Goal: Transaction & Acquisition: Book appointment/travel/reservation

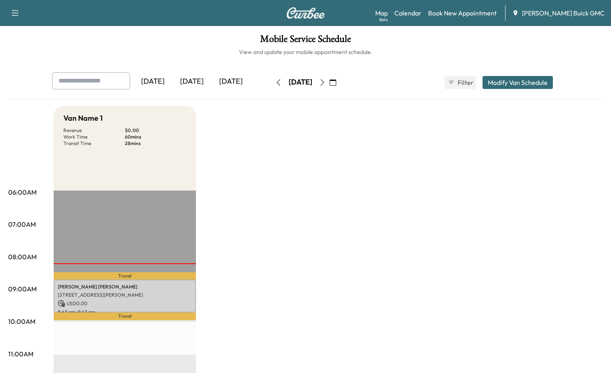
click at [477, 13] on link "Book New Appointment" at bounding box center [462, 13] width 69 height 10
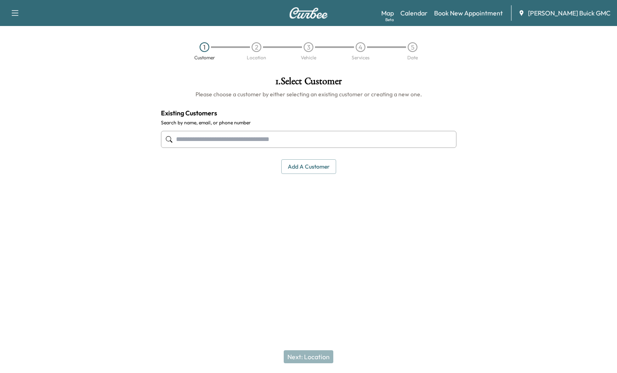
click at [180, 138] on input "text" at bounding box center [308, 139] width 295 height 17
click at [205, 141] on input "text" at bounding box center [308, 139] width 295 height 17
click at [275, 141] on input "text" at bounding box center [308, 139] width 295 height 17
click at [275, 141] on input "**********" at bounding box center [308, 139] width 295 height 17
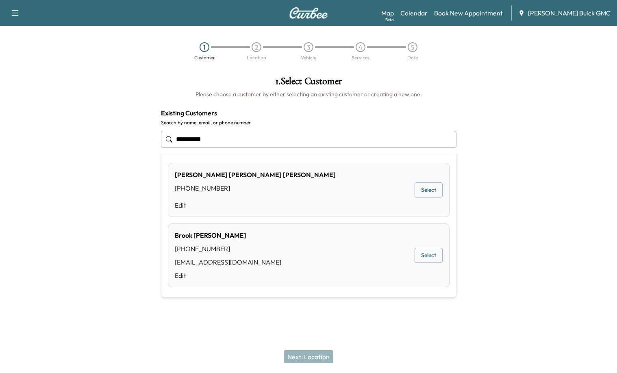
click at [424, 257] on button "Select" at bounding box center [428, 255] width 28 height 15
type input "**********"
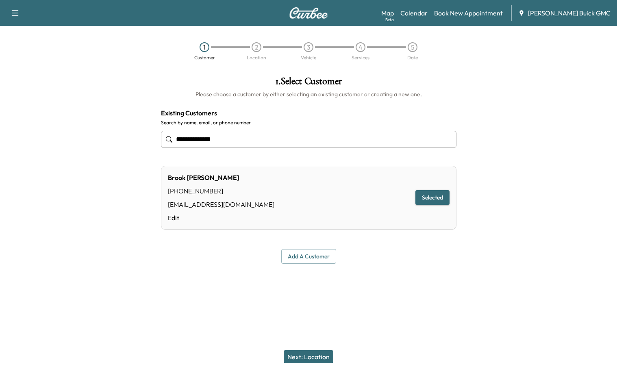
click at [311, 359] on button "Next: Location" at bounding box center [309, 356] width 50 height 13
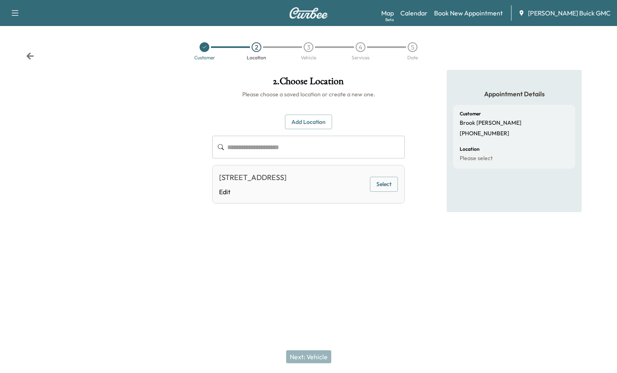
click at [335, 276] on div at bounding box center [308, 269] width 617 height 26
click at [317, 124] on button "Add Location" at bounding box center [308, 122] width 47 height 15
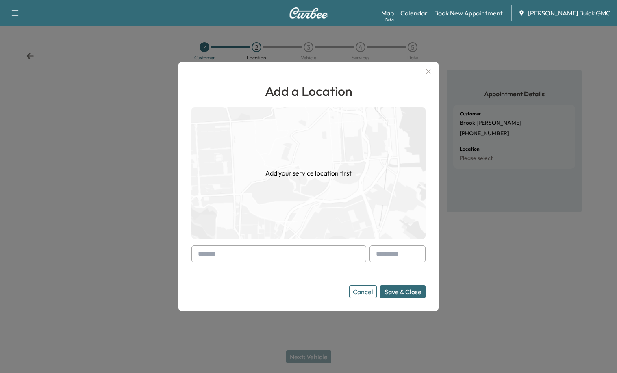
click at [264, 247] on input "text" at bounding box center [278, 253] width 175 height 17
click at [240, 248] on input "text" at bounding box center [278, 253] width 175 height 17
click at [232, 251] on input "text" at bounding box center [278, 253] width 175 height 17
click at [221, 254] on input "text" at bounding box center [278, 253] width 175 height 17
drag, startPoint x: 158, startPoint y: 167, endPoint x: 184, endPoint y: 139, distance: 38.8
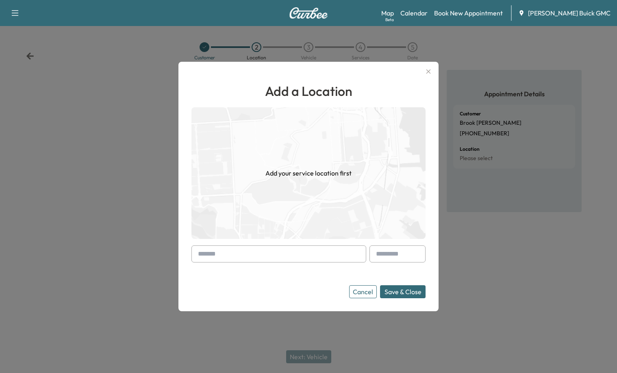
click at [158, 167] on div at bounding box center [308, 186] width 617 height 373
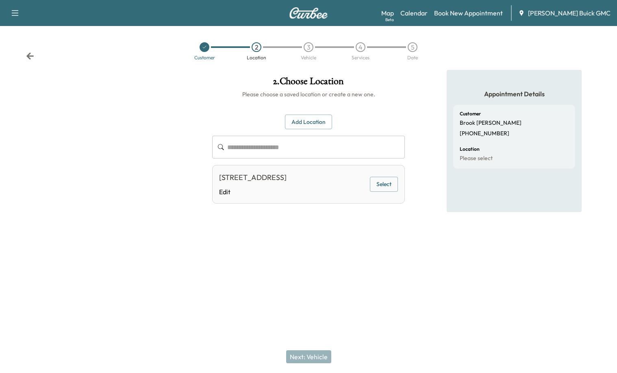
click at [301, 131] on div "**********" at bounding box center [308, 159] width 193 height 89
click at [302, 147] on input "text" at bounding box center [316, 147] width 178 height 23
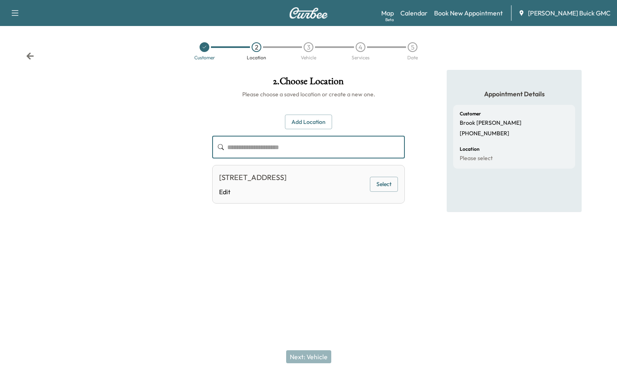
click at [302, 127] on button "Add Location" at bounding box center [308, 122] width 47 height 15
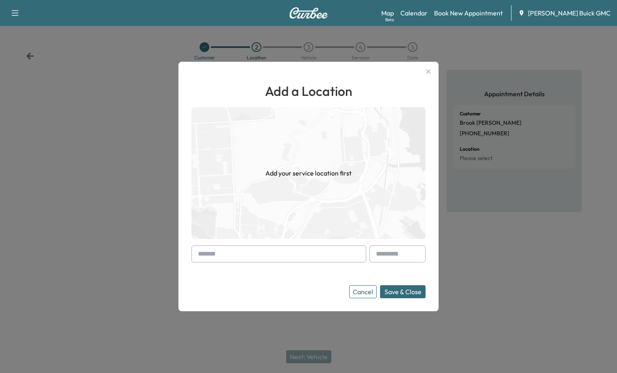
click at [273, 256] on input "text" at bounding box center [278, 253] width 175 height 17
click at [263, 257] on input "text" at bounding box center [278, 253] width 175 height 17
click at [258, 253] on input "text" at bounding box center [278, 253] width 175 height 17
click at [267, 254] on input "text" at bounding box center [278, 253] width 175 height 17
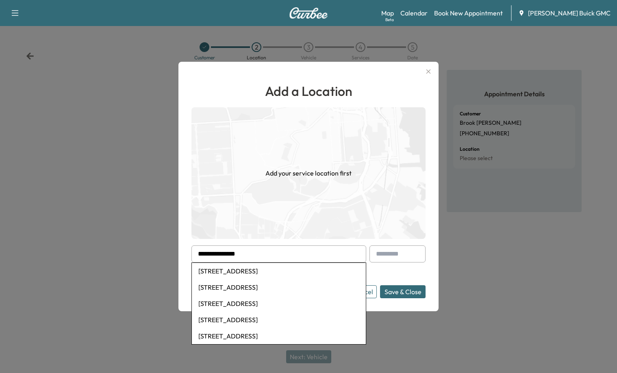
click at [258, 269] on li "[STREET_ADDRESS]" at bounding box center [279, 271] width 174 height 16
type input "**********"
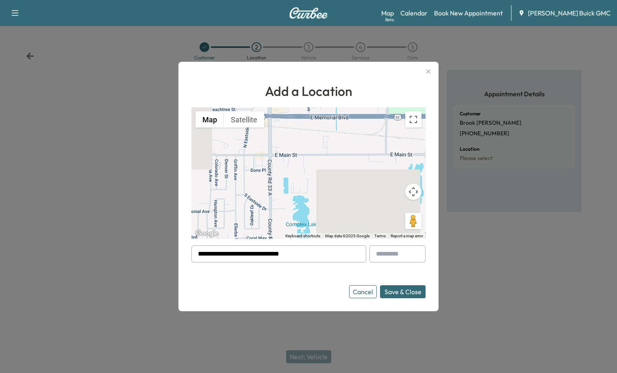
click at [406, 292] on button "Save & Close" at bounding box center [402, 291] width 45 height 13
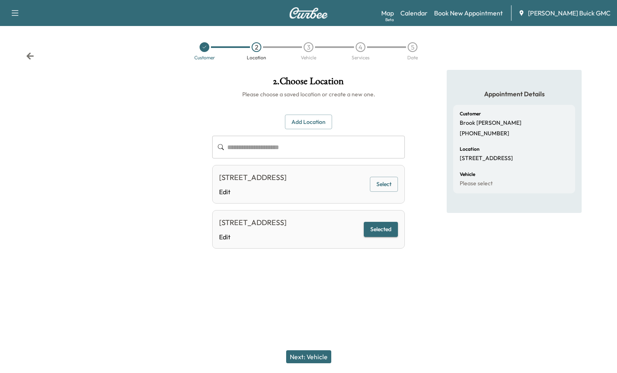
click at [312, 355] on button "Next: Vehicle" at bounding box center [308, 356] width 45 height 13
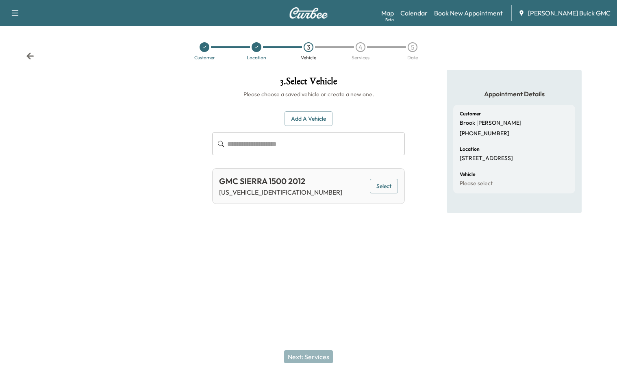
click at [372, 187] on button "Select" at bounding box center [384, 186] width 28 height 15
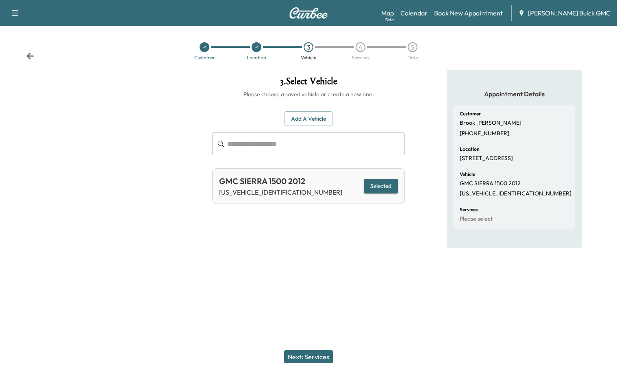
click at [296, 358] on button "Next: Services" at bounding box center [308, 356] width 49 height 13
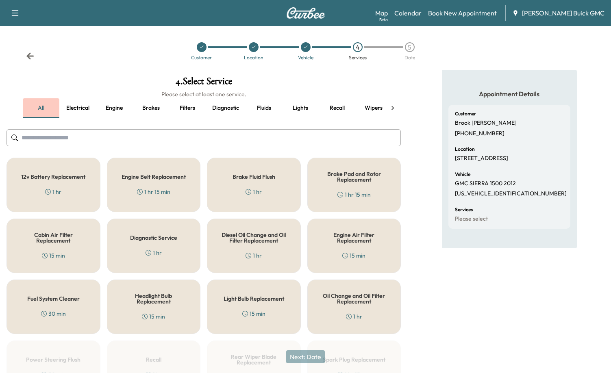
click at [51, 110] on button "all" at bounding box center [41, 107] width 37 height 19
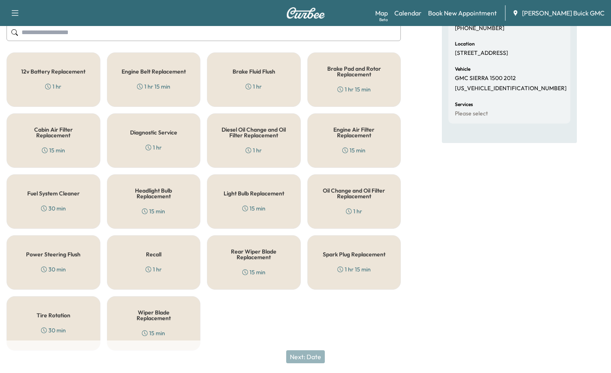
scroll to position [110, 0]
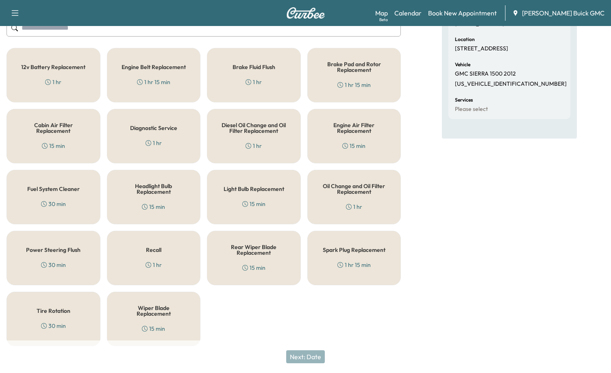
click at [62, 78] on div "12v Battery Replacement 1 hr" at bounding box center [53, 75] width 94 height 54
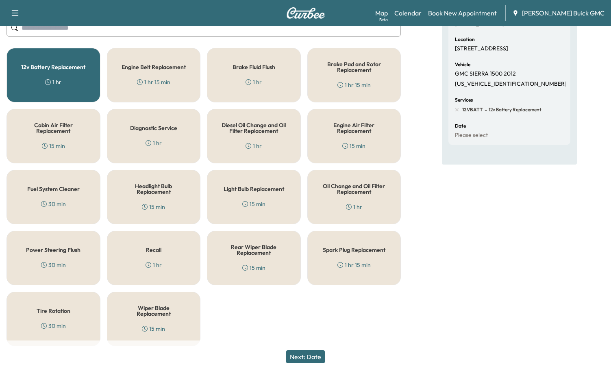
click at [318, 351] on button "Next: Date" at bounding box center [305, 356] width 39 height 13
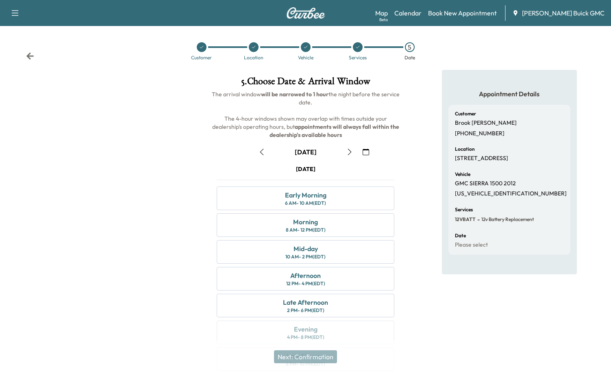
click at [259, 150] on icon "button" at bounding box center [261, 152] width 6 height 6
click at [324, 221] on div "Morning 8 AM - 12 PM (EDT)" at bounding box center [306, 225] width 178 height 24
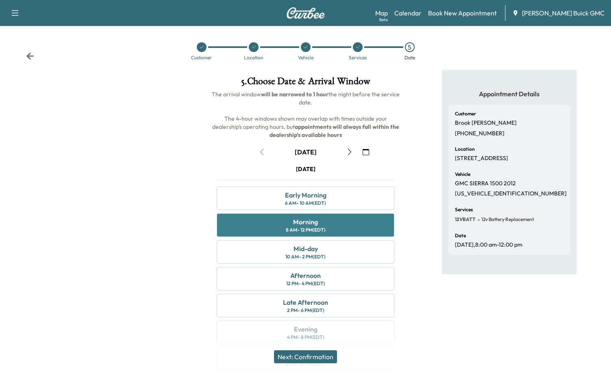
click at [314, 223] on div "Morning" at bounding box center [305, 222] width 25 height 10
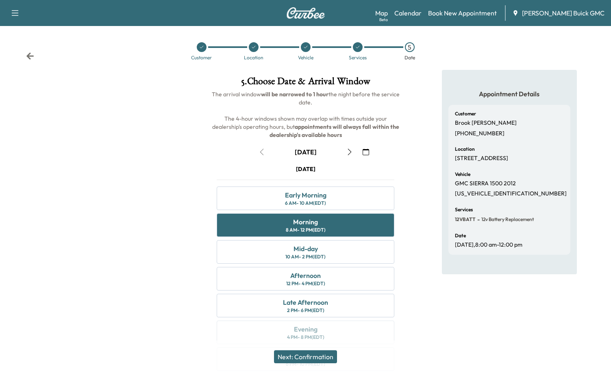
click at [319, 352] on button "Next: Confirmation" at bounding box center [305, 356] width 63 height 13
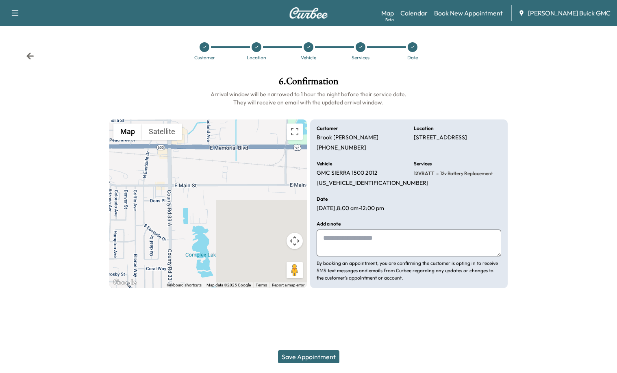
click at [355, 243] on textarea at bounding box center [408, 243] width 184 height 27
click at [359, 238] on textarea at bounding box center [408, 243] width 184 height 27
drag, startPoint x: 315, startPoint y: 207, endPoint x: 401, endPoint y: 213, distance: 86.3
click at [401, 213] on div "Customer [PERSON_NAME] [PHONE_NUMBER] Location [STREET_ADDRESS] Vehicle GMC SIE…" at bounding box center [408, 203] width 197 height 169
click at [350, 241] on textarea at bounding box center [408, 243] width 184 height 27
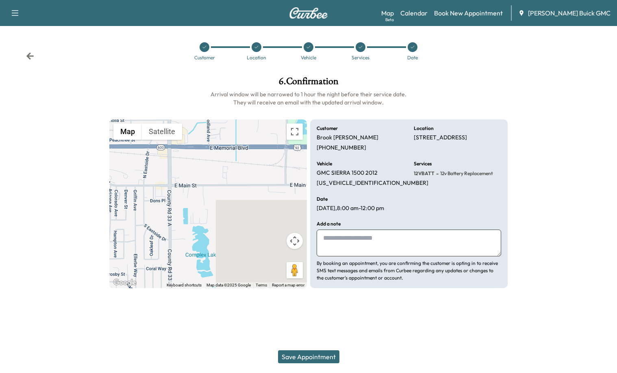
click at [375, 249] on textarea at bounding box center [408, 243] width 184 height 27
click at [558, 181] on div at bounding box center [565, 182] width 103 height 225
drag, startPoint x: 365, startPoint y: 262, endPoint x: 364, endPoint y: 269, distance: 6.9
click at [365, 263] on p "By booking an appointment, you are confirming the customer is opting in to rece…" at bounding box center [408, 271] width 184 height 22
click at [343, 180] on p "[US_VEHICLE_IDENTIFICATION_NUMBER]" at bounding box center [372, 183] width 112 height 7
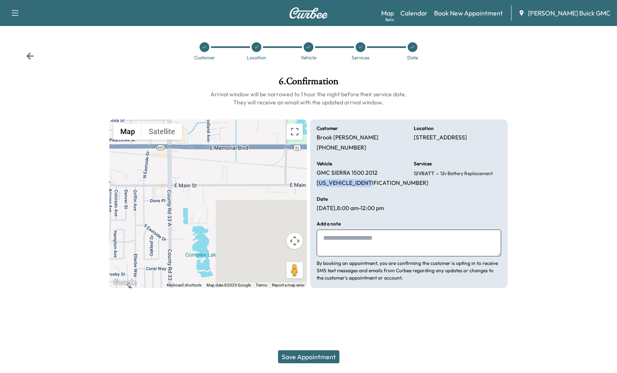
click at [343, 180] on p "[US_VEHICLE_IDENTIFICATION_NUMBER]" at bounding box center [372, 183] width 112 height 7
copy p "[US_VEHICLE_IDENTIFICATION_NUMBER]"
click at [327, 351] on button "Save Appointment" at bounding box center [308, 356] width 61 height 13
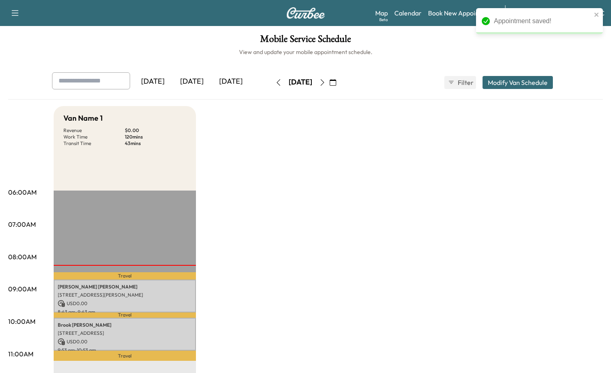
click at [196, 81] on div "[DATE]" at bounding box center [191, 81] width 39 height 19
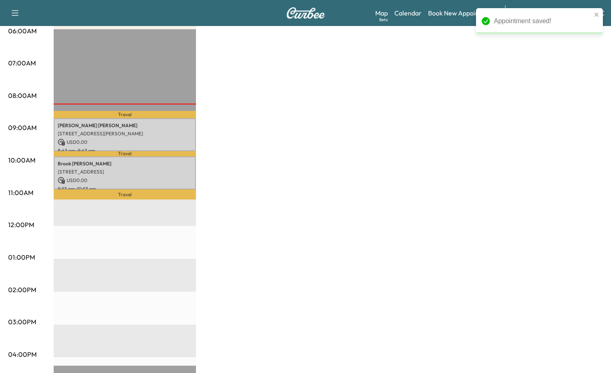
scroll to position [162, 0]
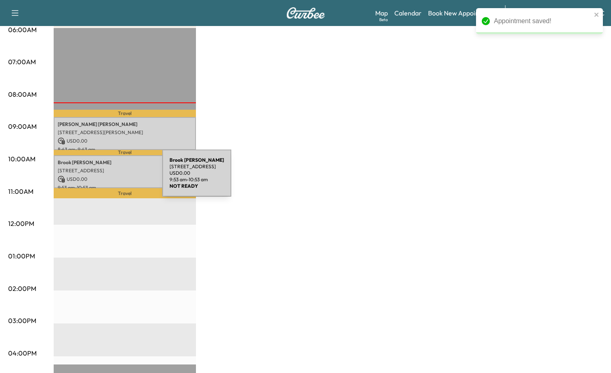
click at [98, 165] on div "[PERSON_NAME][GEOGRAPHIC_DATA][STREET_ADDRESS] USD 0.00 9:53 am - 10:53 am" at bounding box center [125, 171] width 142 height 33
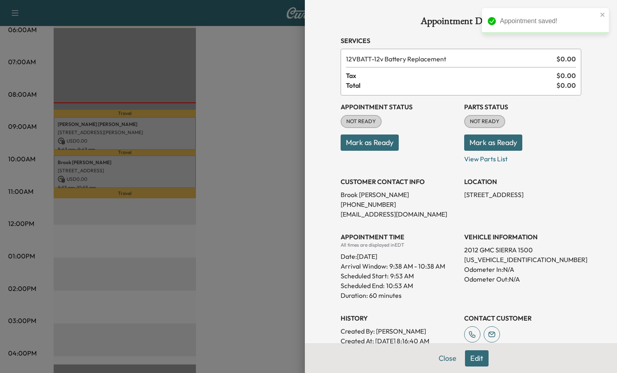
click at [383, 139] on button "Mark as Ready" at bounding box center [369, 142] width 58 height 16
click at [510, 138] on button "Mark as Ready" at bounding box center [493, 142] width 58 height 16
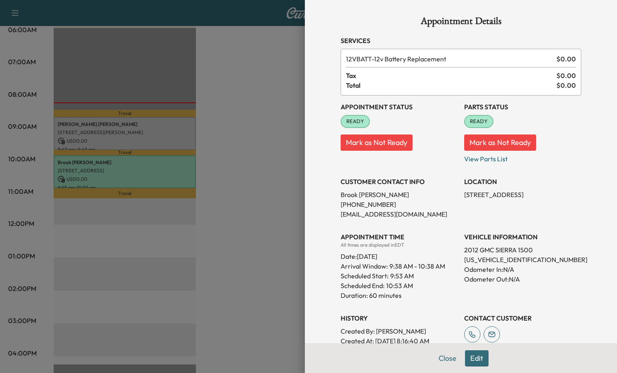
click at [222, 172] on div at bounding box center [308, 186] width 617 height 373
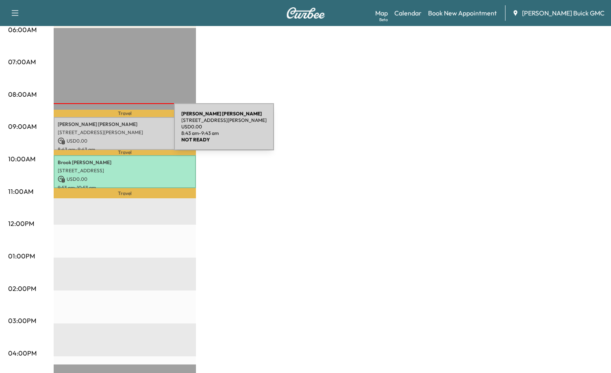
click at [113, 132] on p "[STREET_ADDRESS][PERSON_NAME]" at bounding box center [125, 132] width 134 height 6
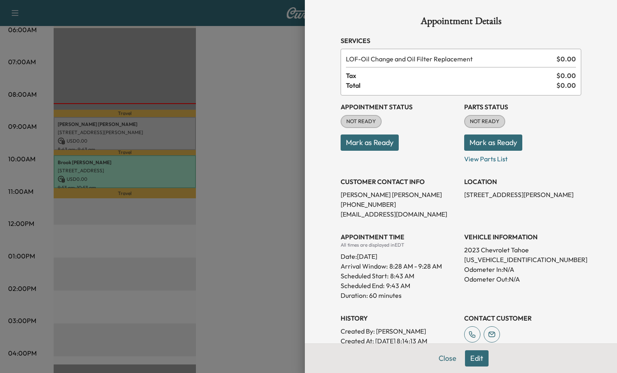
click at [361, 119] on span "NOT READY" at bounding box center [360, 121] width 39 height 8
click at [378, 142] on button "Mark as Ready" at bounding box center [369, 142] width 58 height 16
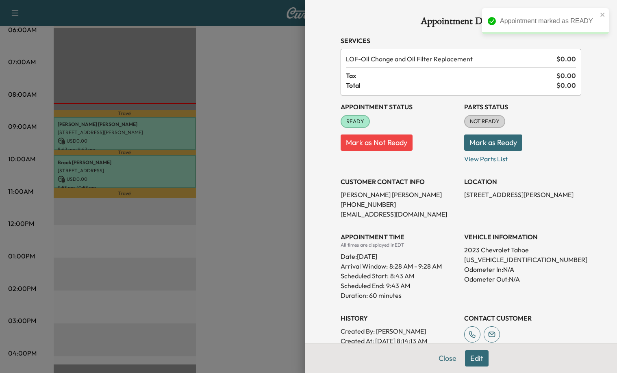
click at [494, 139] on button "Mark as Ready" at bounding box center [493, 142] width 58 height 16
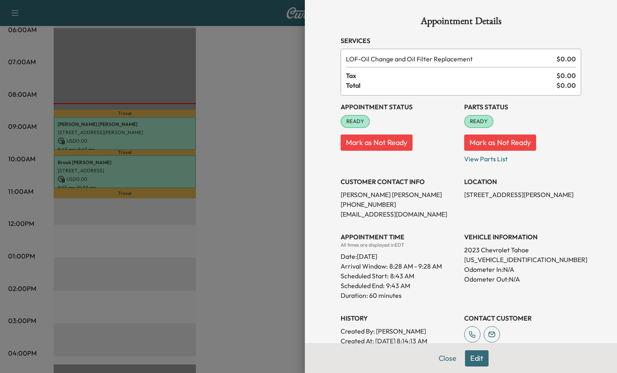
click at [259, 131] on div at bounding box center [308, 186] width 617 height 373
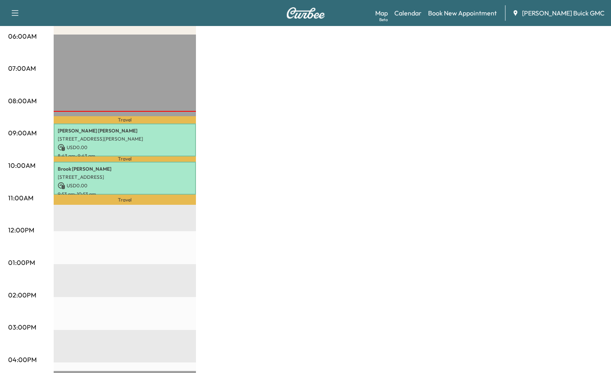
scroll to position [0, 0]
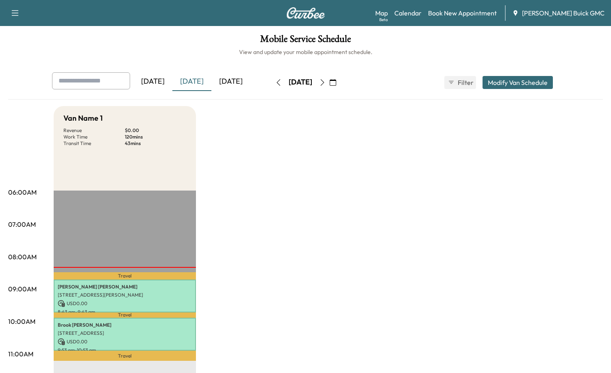
click at [179, 80] on div "[DATE]" at bounding box center [191, 81] width 39 height 19
click at [168, 81] on div "[DATE]" at bounding box center [152, 81] width 39 height 19
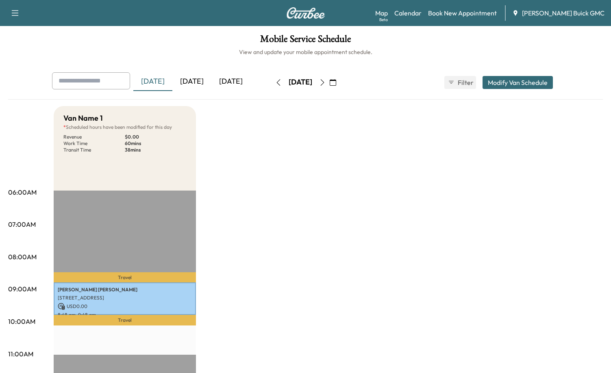
click at [169, 84] on div "[DATE]" at bounding box center [152, 81] width 39 height 19
click at [198, 81] on div "[DATE]" at bounding box center [191, 81] width 39 height 19
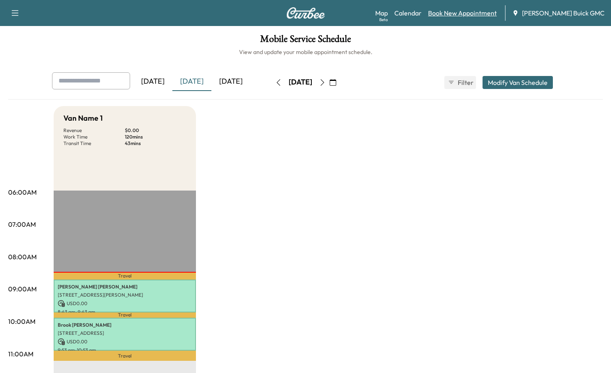
click at [475, 13] on link "Book New Appointment" at bounding box center [462, 13] width 69 height 10
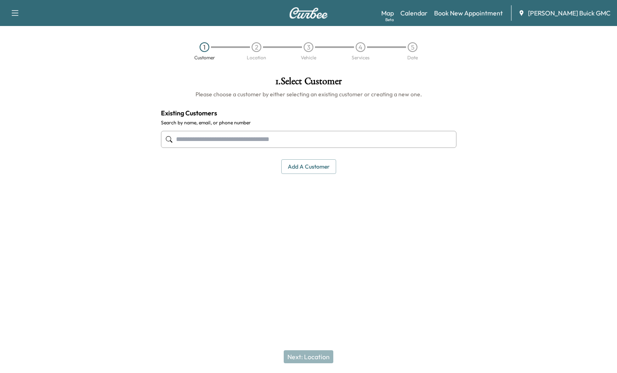
click at [265, 142] on input "text" at bounding box center [308, 139] width 295 height 17
click at [188, 138] on input "text" at bounding box center [308, 139] width 295 height 17
paste input "**********"
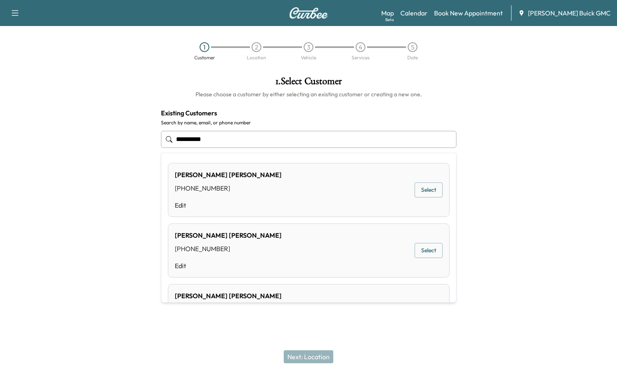
type input "**********"
click at [555, 158] on div at bounding box center [540, 163] width 154 height 186
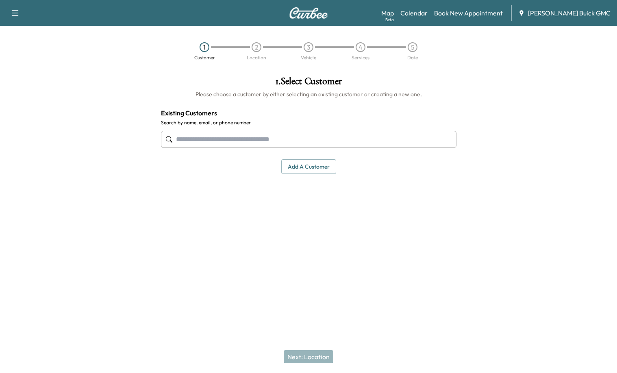
click at [321, 167] on button "Add a customer" at bounding box center [308, 166] width 55 height 15
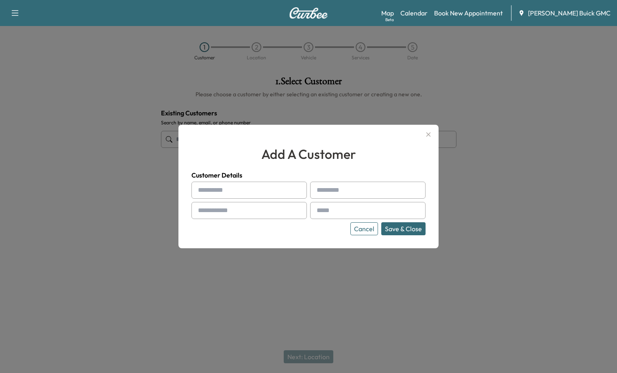
click at [225, 181] on div "Customer Details Cancel Save & Close" at bounding box center [308, 202] width 234 height 65
click at [232, 187] on input "text" at bounding box center [248, 190] width 115 height 17
type input "****"
type input "******"
type input "**********"
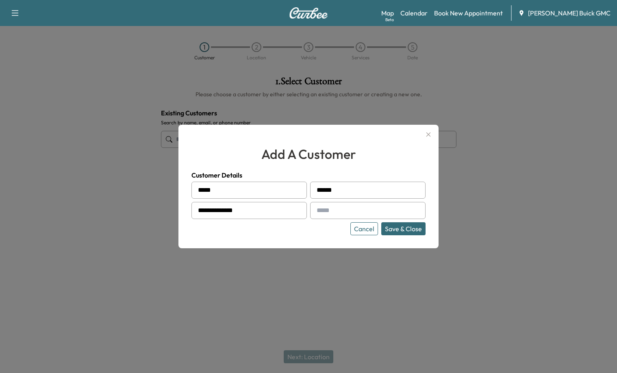
click at [321, 212] on div at bounding box center [318, 211] width 10 height 10
click at [327, 212] on input "text" at bounding box center [367, 210] width 115 height 17
paste input "**********"
type input "**********"
click at [417, 229] on button "Save & Close" at bounding box center [403, 228] width 44 height 13
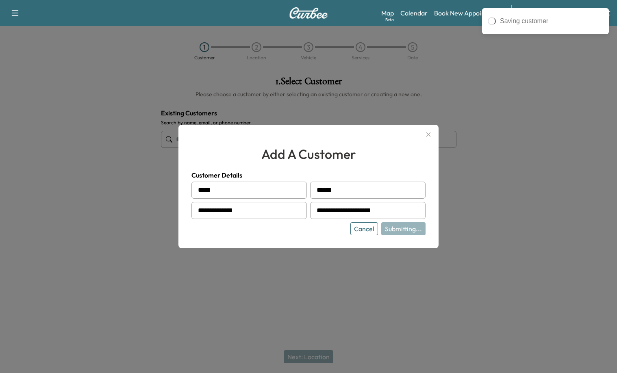
type input "**********"
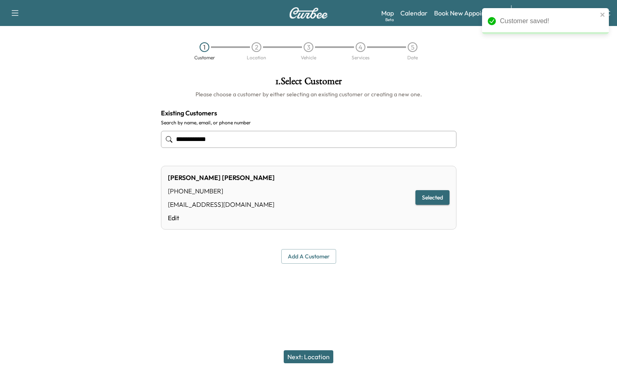
click at [319, 357] on button "Next: Location" at bounding box center [309, 356] width 50 height 13
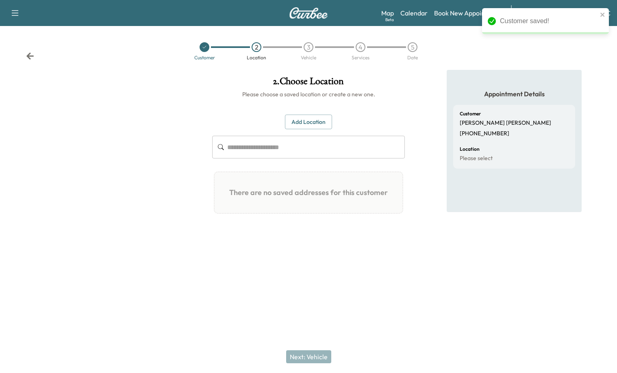
click at [308, 121] on button "Add Location" at bounding box center [308, 122] width 47 height 15
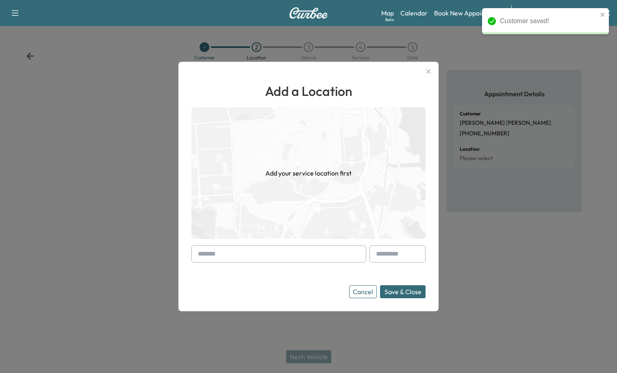
click at [237, 253] on input "text" at bounding box center [278, 253] width 175 height 17
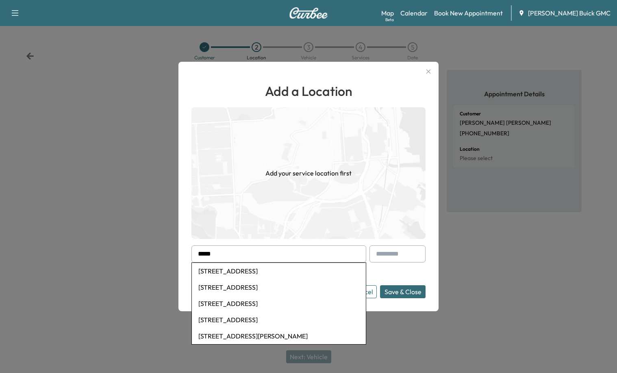
click at [253, 271] on li "[STREET_ADDRESS]" at bounding box center [279, 271] width 174 height 16
type input "**********"
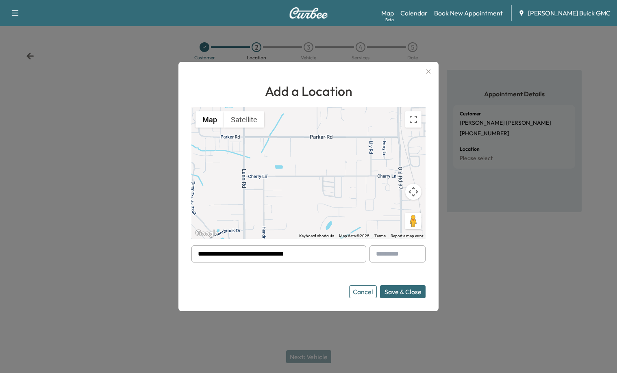
click at [418, 296] on button "Save & Close" at bounding box center [402, 291] width 45 height 13
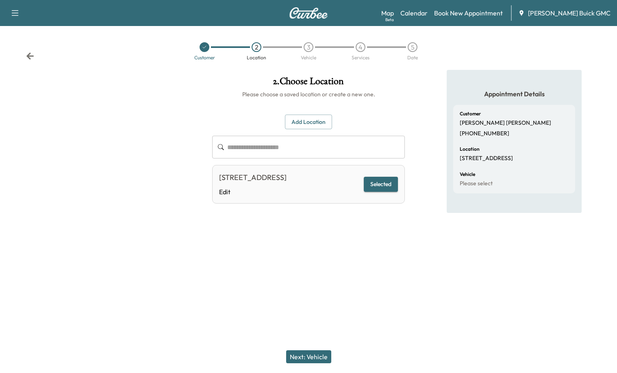
click at [316, 348] on div "Next: Vehicle" at bounding box center [308, 356] width 617 height 32
click at [319, 354] on button "Next: Vehicle" at bounding box center [308, 356] width 45 height 13
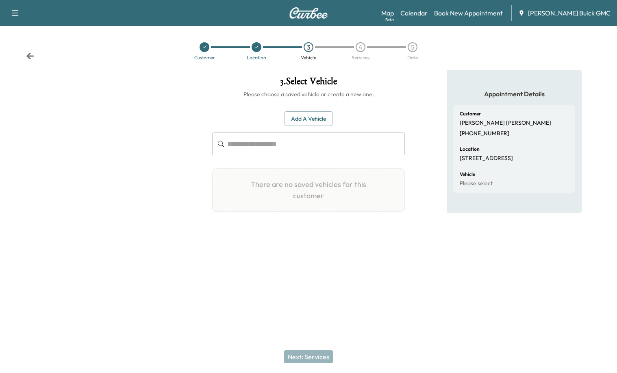
click at [319, 120] on button "Add a Vehicle" at bounding box center [308, 118] width 48 height 15
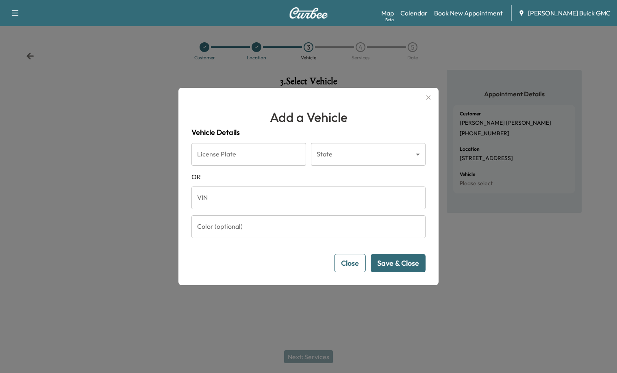
click at [245, 201] on input "VIN" at bounding box center [308, 197] width 234 height 23
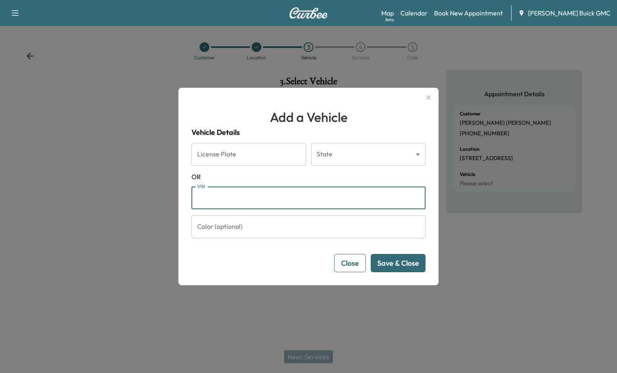
paste input "**********"
type input "**********"
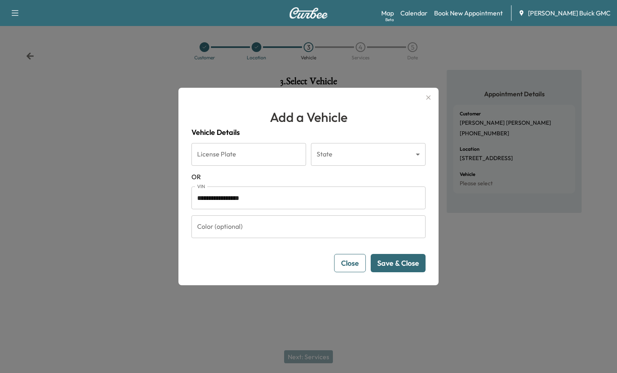
click at [409, 266] on button "Save & Close" at bounding box center [397, 263] width 55 height 18
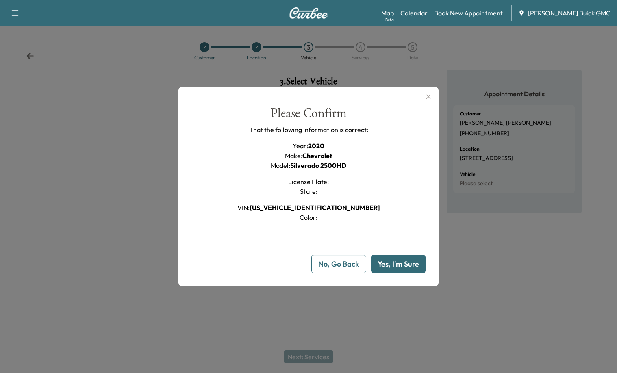
click at [408, 263] on button "Yes, I'm Sure" at bounding box center [398, 264] width 54 height 18
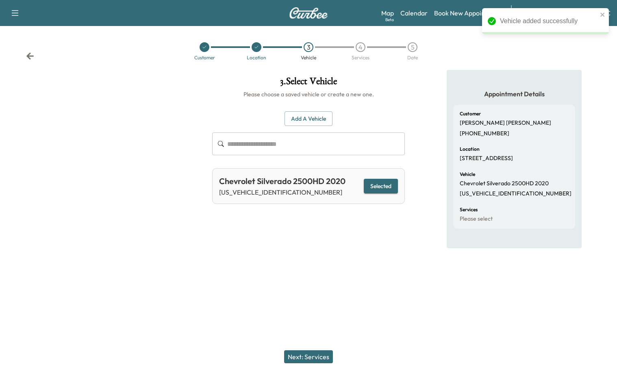
click at [315, 359] on button "Next: Services" at bounding box center [308, 356] width 49 height 13
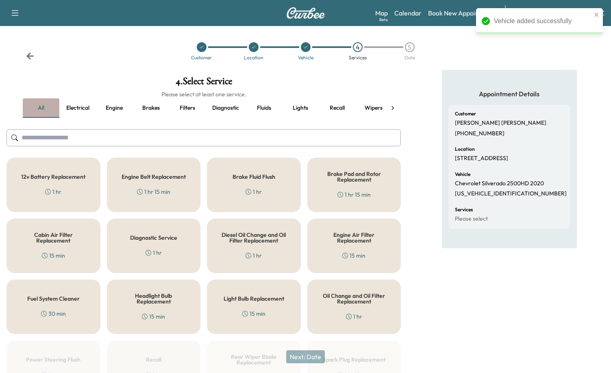
click at [46, 112] on button "all" at bounding box center [41, 107] width 37 height 19
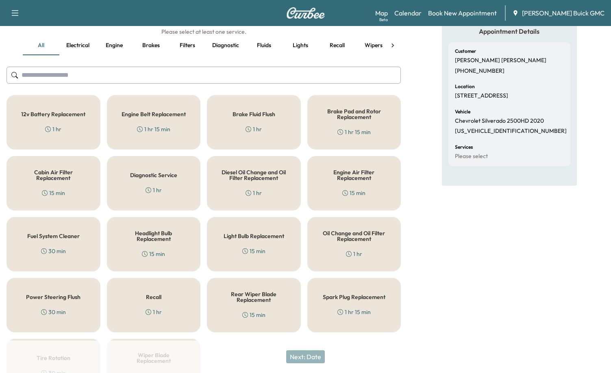
scroll to position [81, 0]
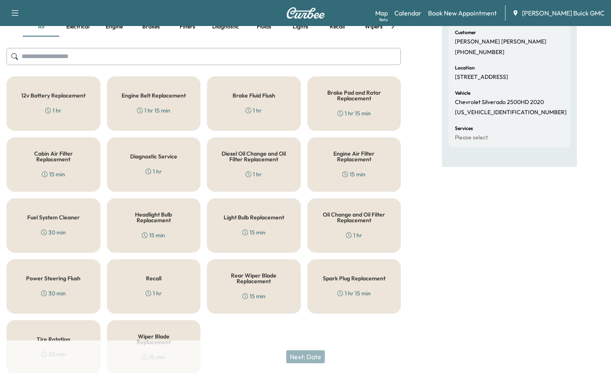
click at [266, 158] on h5 "Diesel Oil Change and Oil Filter Replacement" at bounding box center [253, 156] width 67 height 11
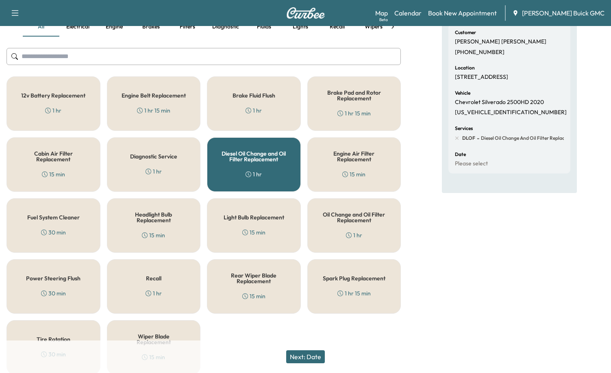
click at [318, 357] on button "Next: Date" at bounding box center [305, 356] width 39 height 13
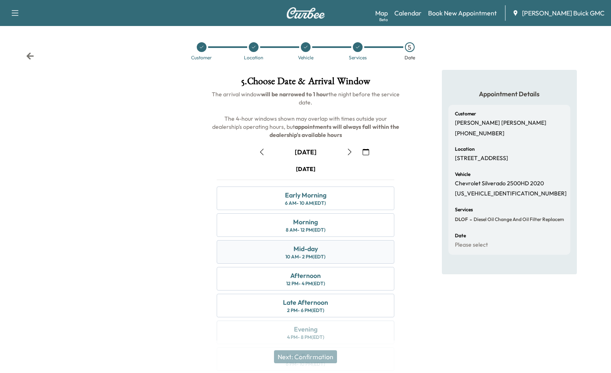
click at [312, 252] on div "Mid-day" at bounding box center [305, 249] width 24 height 10
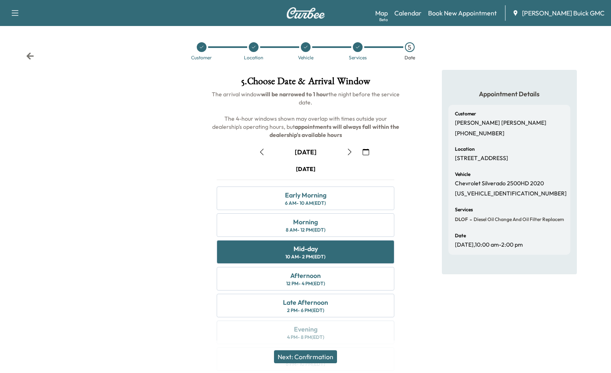
click at [318, 355] on button "Next: Confirmation" at bounding box center [305, 356] width 63 height 13
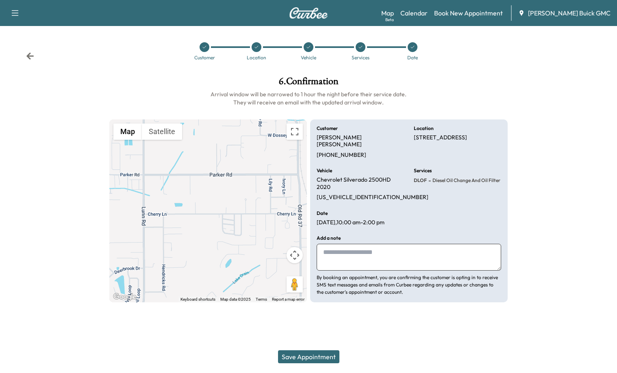
click at [299, 355] on button "Save Appointment" at bounding box center [308, 356] width 61 height 13
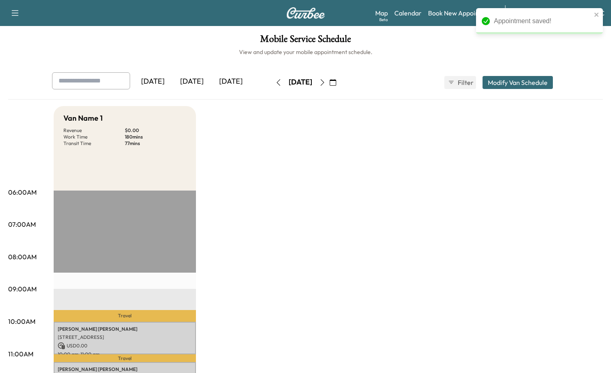
click at [245, 80] on div "[DATE]" at bounding box center [230, 81] width 39 height 19
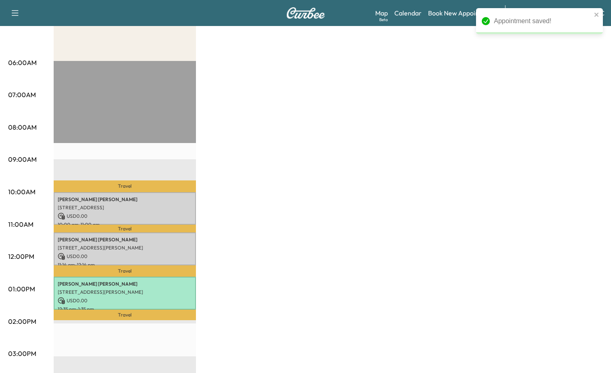
scroll to position [162, 0]
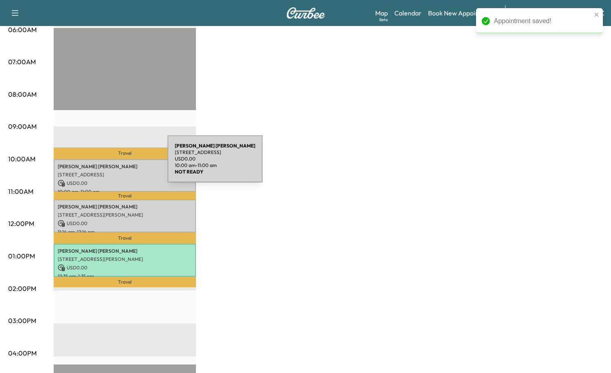
click at [106, 164] on p "[PERSON_NAME]" at bounding box center [125, 166] width 134 height 6
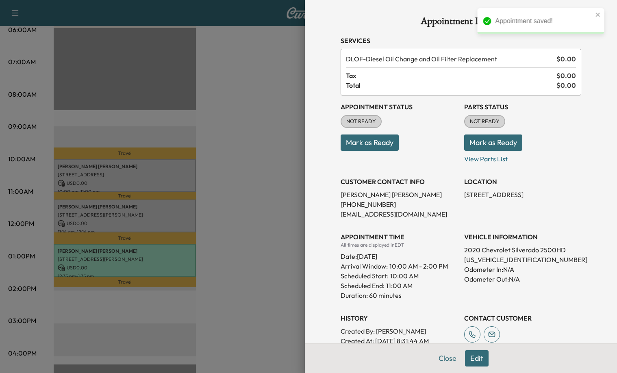
click at [374, 141] on button "Mark as Ready" at bounding box center [369, 142] width 58 height 16
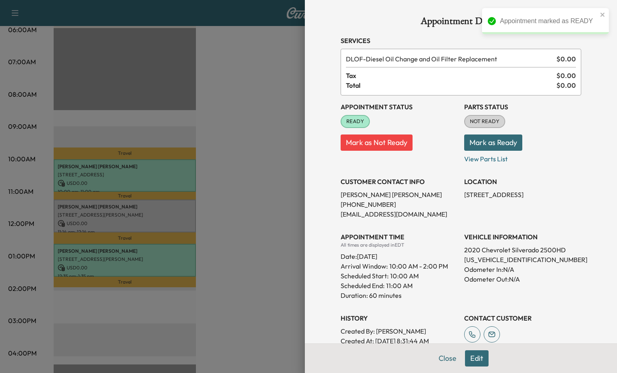
click at [495, 139] on button "Mark as Ready" at bounding box center [493, 142] width 58 height 16
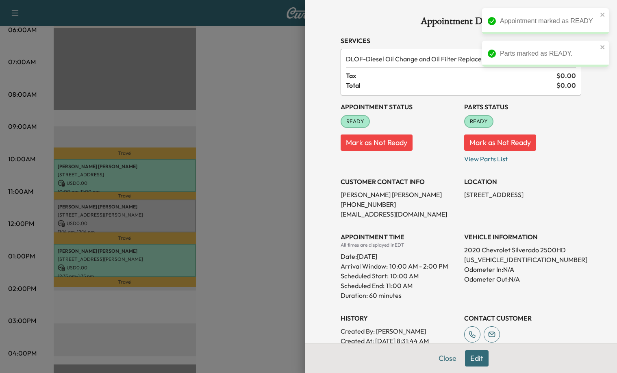
click at [257, 219] on div at bounding box center [308, 186] width 617 height 373
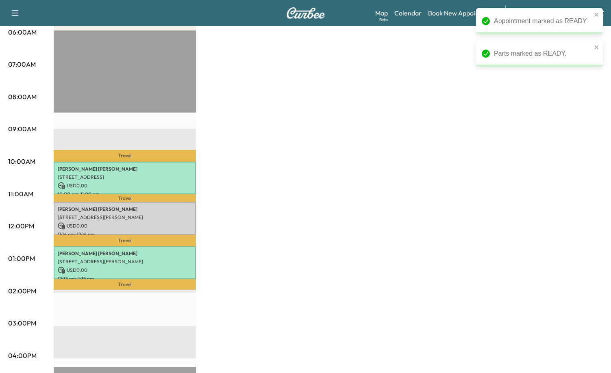
scroll to position [0, 0]
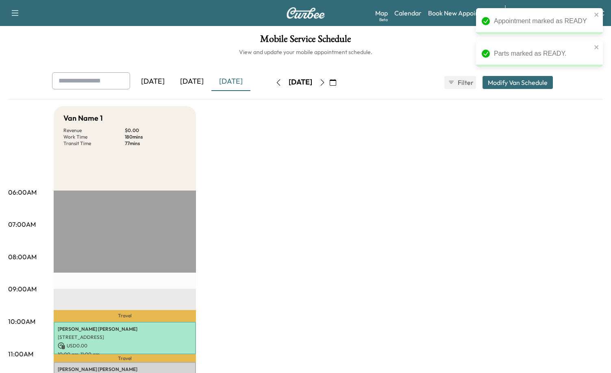
click at [237, 84] on div "[DATE]" at bounding box center [230, 81] width 39 height 19
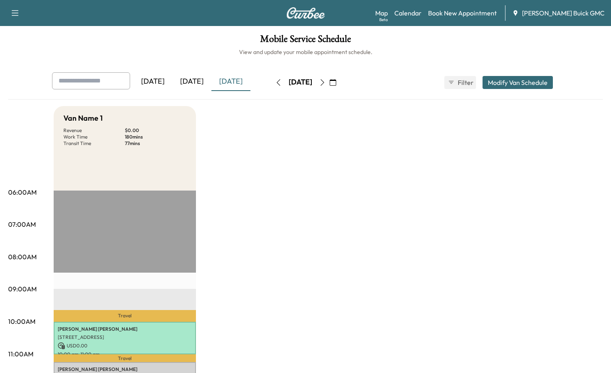
click at [204, 82] on div "[DATE]" at bounding box center [191, 81] width 39 height 19
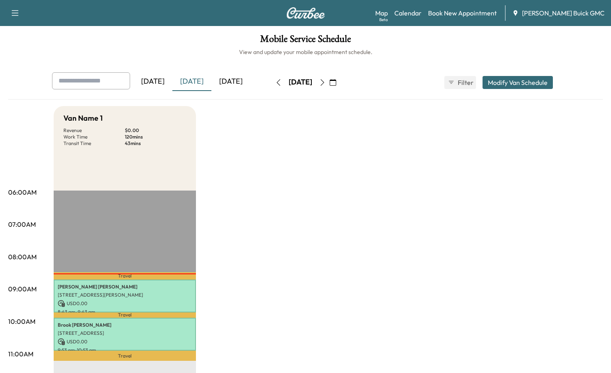
click at [232, 82] on div "[DATE]" at bounding box center [230, 81] width 39 height 19
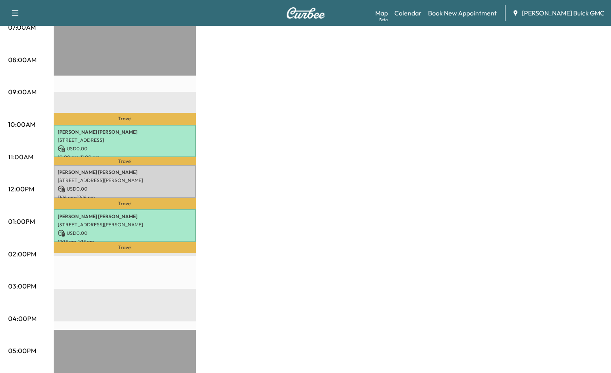
scroll to position [162, 0]
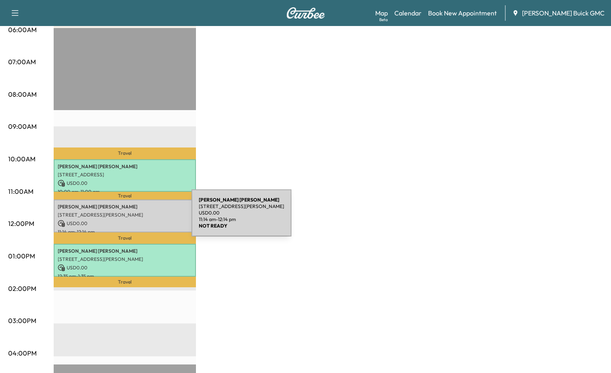
click at [130, 220] on p "USD 0.00" at bounding box center [125, 223] width 134 height 7
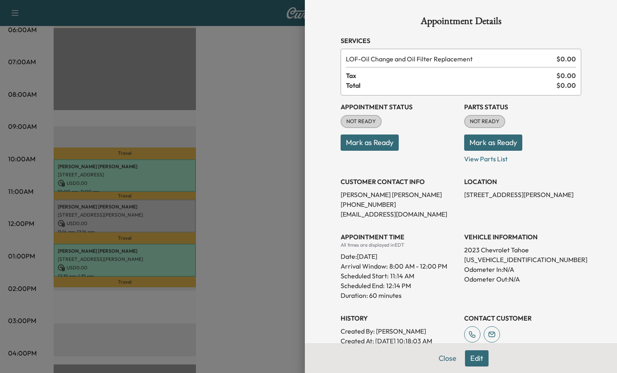
click at [385, 141] on button "Mark as Ready" at bounding box center [369, 142] width 58 height 16
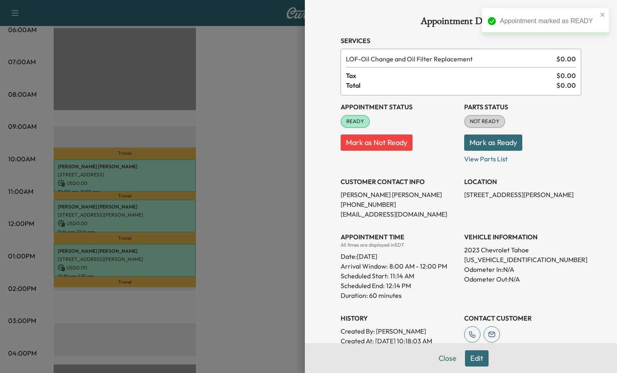
click at [501, 144] on button "Mark as Ready" at bounding box center [493, 142] width 58 height 16
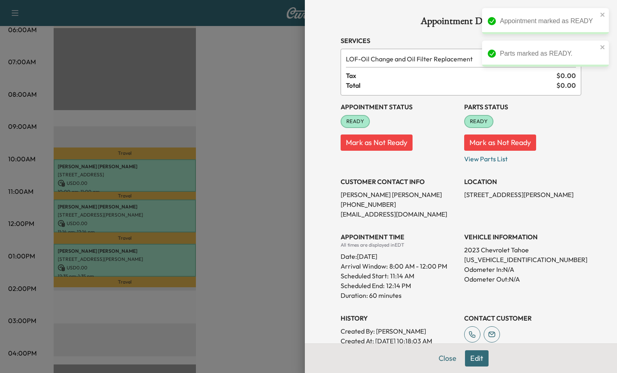
click at [268, 210] on div at bounding box center [308, 186] width 617 height 373
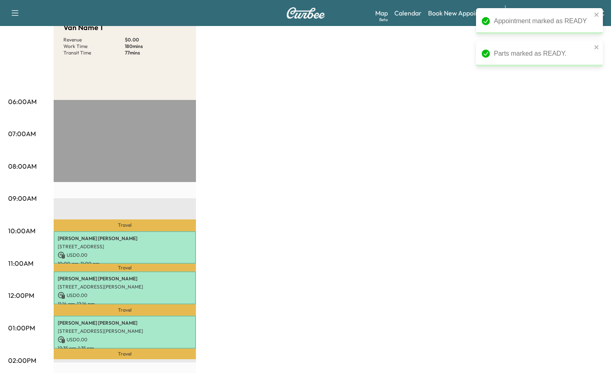
scroll to position [0, 0]
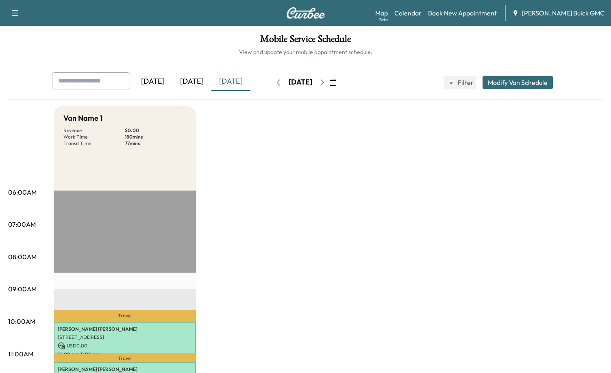
click at [232, 78] on div "[DATE]" at bounding box center [230, 81] width 39 height 19
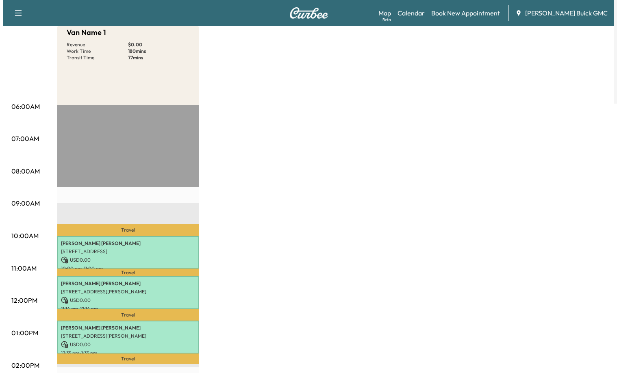
scroll to position [122, 0]
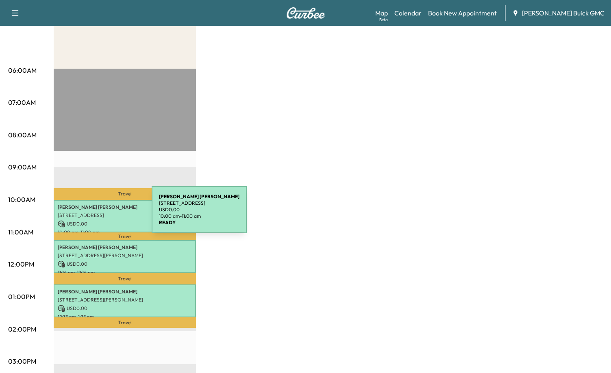
click at [93, 213] on p "[STREET_ADDRESS]" at bounding box center [125, 215] width 134 height 6
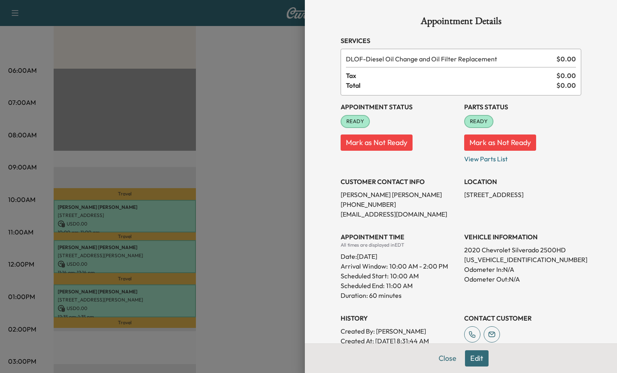
click at [277, 210] on div at bounding box center [308, 186] width 617 height 373
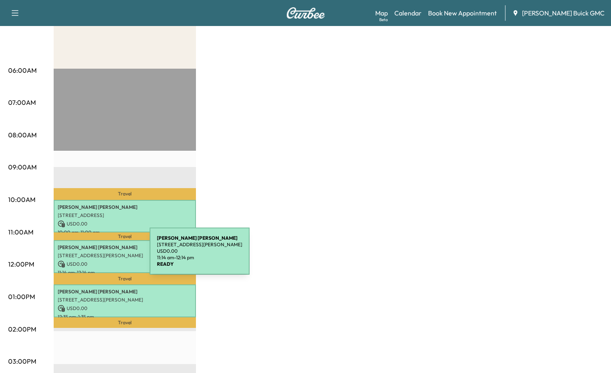
click at [89, 256] on p "[STREET_ADDRESS][PERSON_NAME]" at bounding box center [125, 255] width 134 height 6
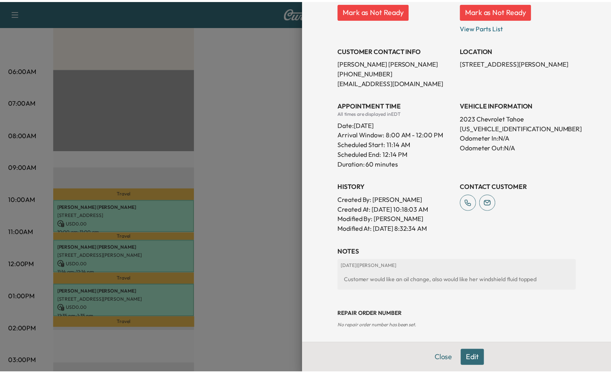
scroll to position [134, 0]
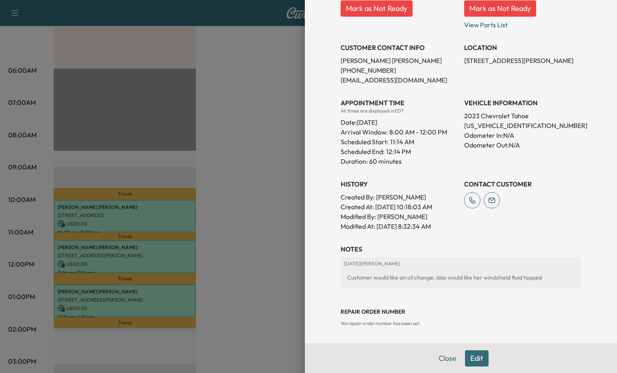
click at [241, 242] on div at bounding box center [308, 186] width 617 height 373
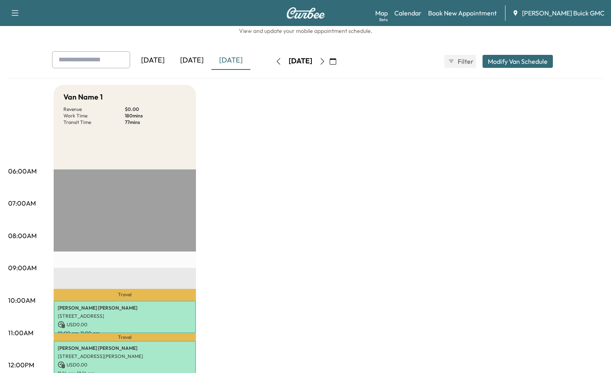
scroll to position [0, 0]
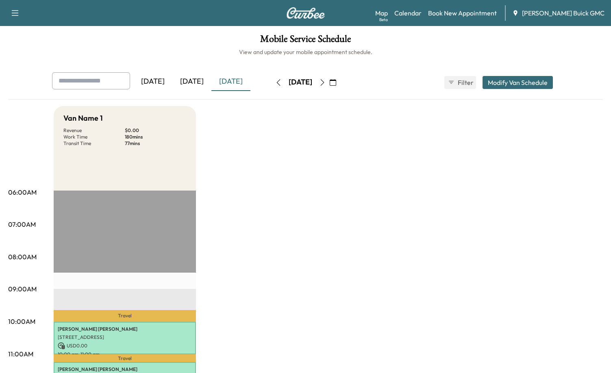
click at [245, 81] on div "[DATE]" at bounding box center [230, 81] width 39 height 19
click at [192, 80] on div "[DATE]" at bounding box center [191, 81] width 39 height 19
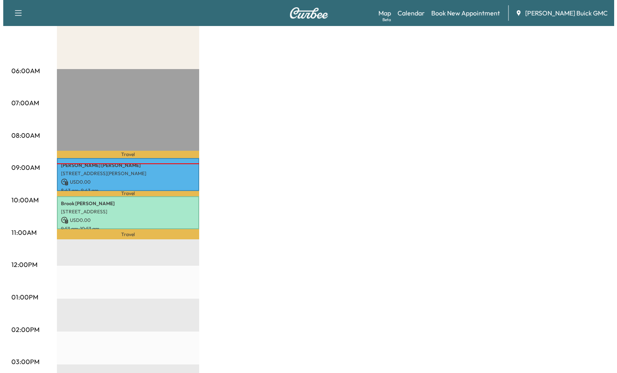
scroll to position [122, 0]
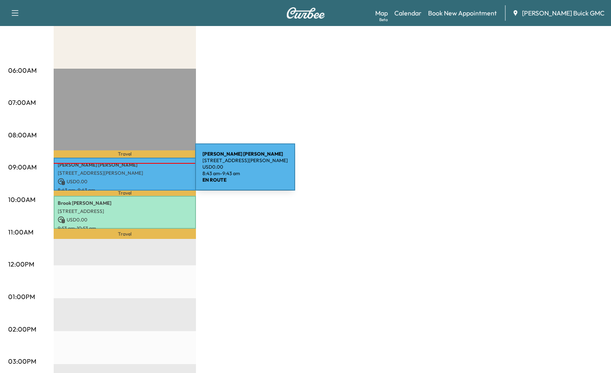
click at [134, 172] on p "[STREET_ADDRESS][PERSON_NAME]" at bounding box center [125, 173] width 134 height 6
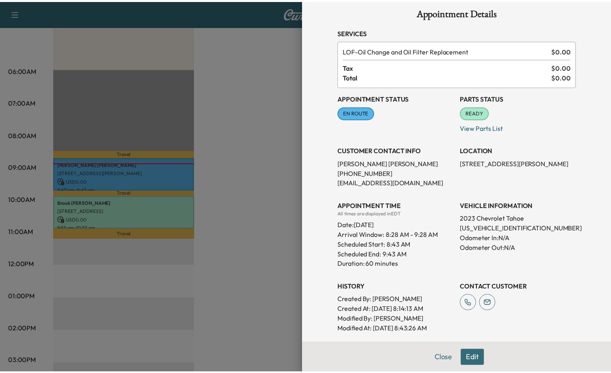
scroll to position [0, 0]
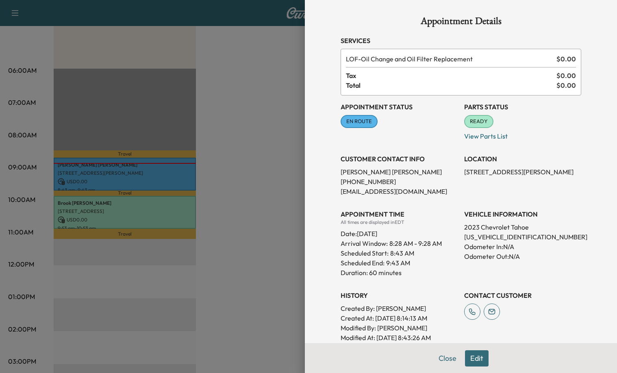
click at [268, 157] on div at bounding box center [308, 186] width 617 height 373
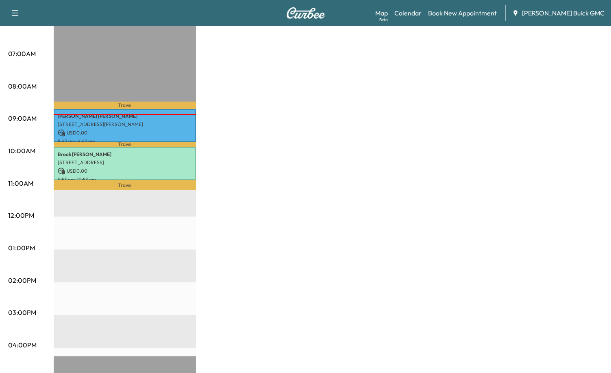
scroll to position [41, 0]
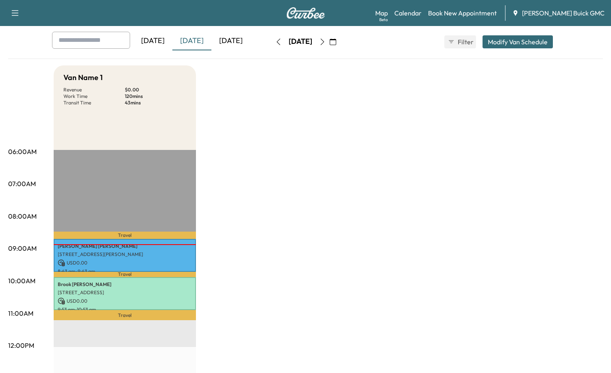
click at [552, 185] on div "Van Name 1 Revenue $ 0.00 Work Time 120 mins Transit Time 43 mins Travel [PERSO…" at bounding box center [328, 369] width 549 height 609
